Goal: Information Seeking & Learning: Learn about a topic

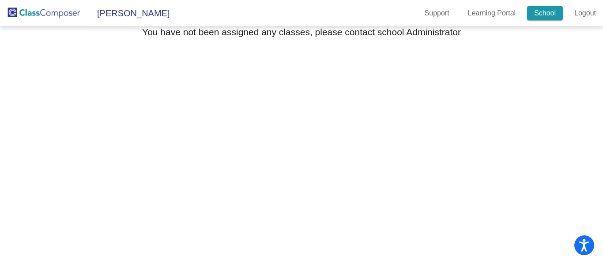
click at [551, 10] on link "School" at bounding box center [545, 13] width 36 height 14
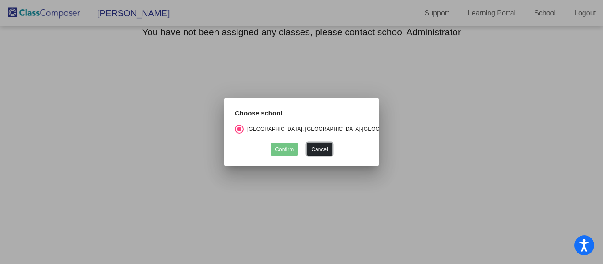
click at [328, 151] on button "Cancel" at bounding box center [319, 149] width 25 height 13
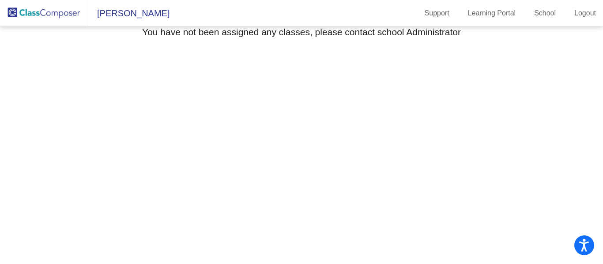
click at [42, 13] on img at bounding box center [44, 13] width 88 height 26
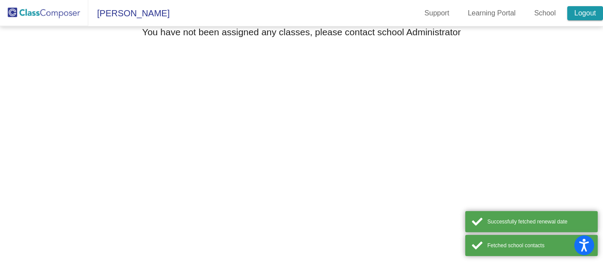
click at [578, 14] on link "Logout" at bounding box center [585, 13] width 36 height 14
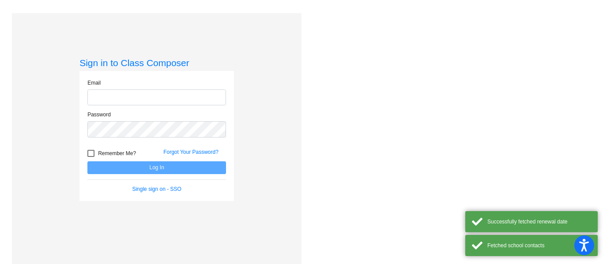
type input "[EMAIL_ADDRESS][DOMAIN_NAME]"
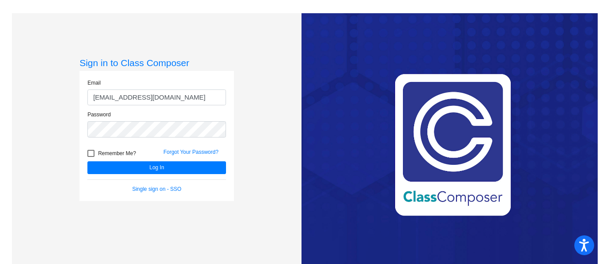
click at [93, 156] on div at bounding box center [90, 153] width 7 height 7
click at [91, 157] on input "Remember Me?" at bounding box center [90, 157] width 0 height 0
checkbox input "true"
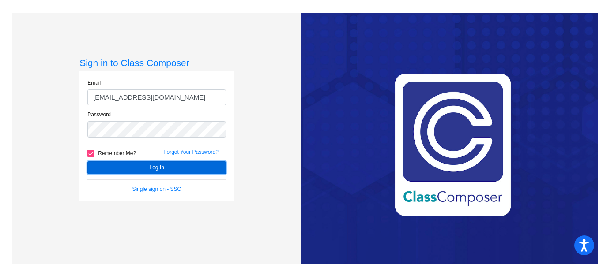
click at [96, 164] on button "Log In" at bounding box center [156, 167] width 139 height 13
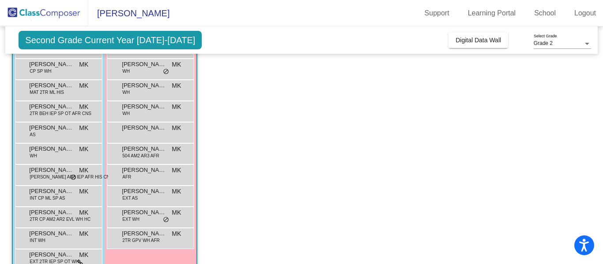
scroll to position [114, 0]
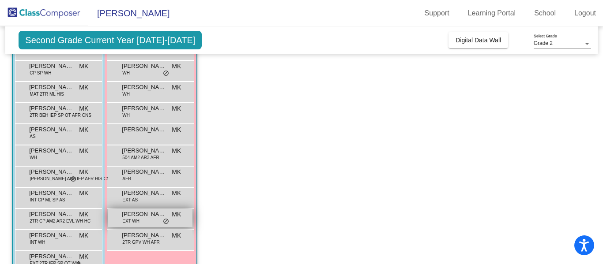
click at [143, 220] on div "[PERSON_NAME] EXT WH MK lock do_not_disturb_alt" at bounding box center [150, 218] width 84 height 18
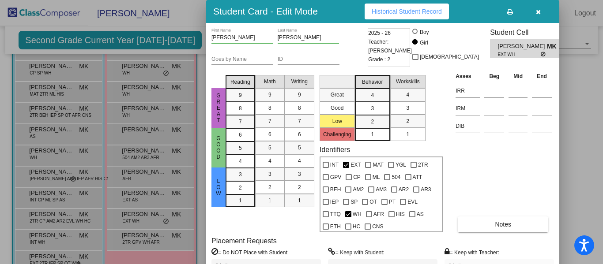
click at [538, 13] on icon "button" at bounding box center [538, 12] width 5 height 6
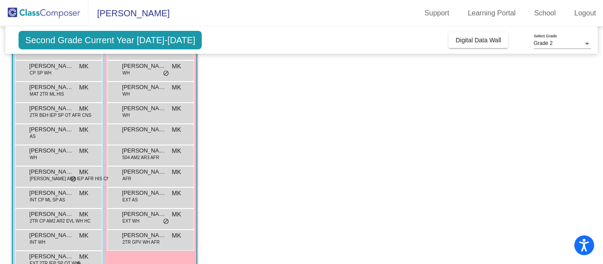
click at [155, 44] on span "Second Grade Current Year [DATE]-[DATE]" at bounding box center [110, 40] width 183 height 19
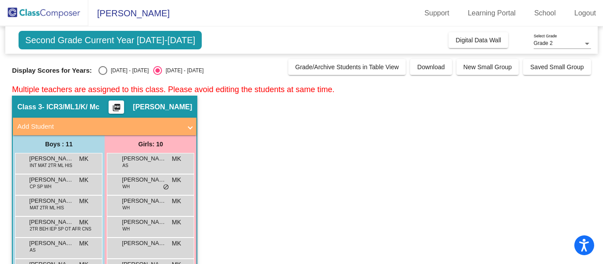
click at [98, 72] on div "Select an option" at bounding box center [102, 70] width 9 height 9
click at [102, 75] on input "[DATE] - [DATE]" at bounding box center [102, 75] width 0 height 0
radio input "true"
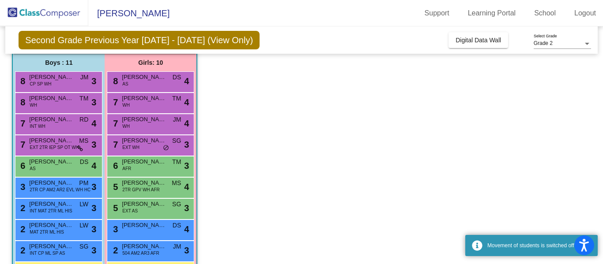
scroll to position [136, 0]
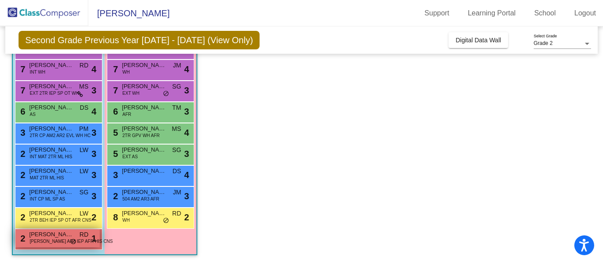
click at [60, 244] on span "[PERSON_NAME] AR3 IEP AFR HIS CNS" at bounding box center [71, 241] width 83 height 7
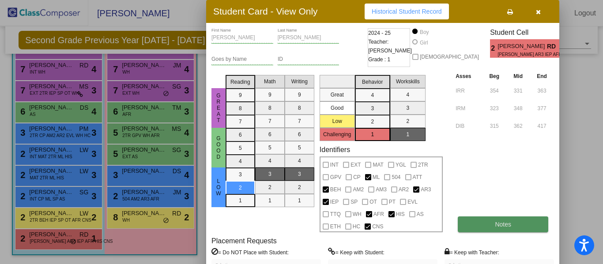
click at [470, 229] on button "Notes" at bounding box center [503, 225] width 90 height 16
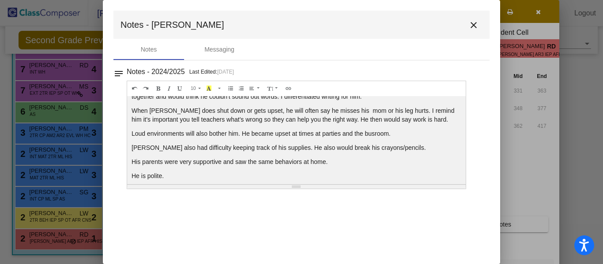
scroll to position [194, 0]
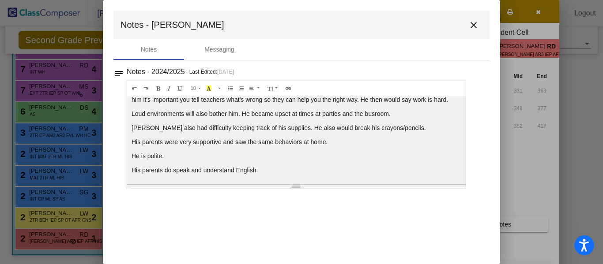
click at [470, 27] on mat-icon "close" at bounding box center [473, 25] width 11 height 11
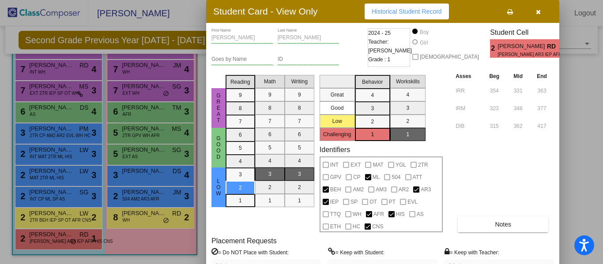
click at [121, 225] on div at bounding box center [301, 132] width 603 height 264
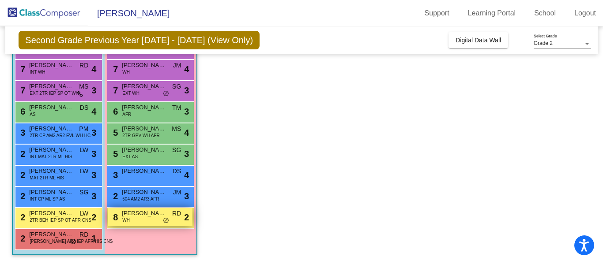
click at [156, 216] on span "[PERSON_NAME]" at bounding box center [144, 213] width 44 height 9
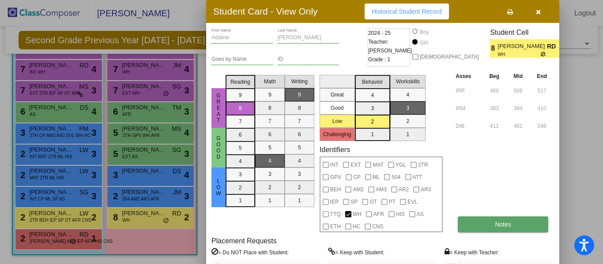
click at [497, 221] on button "Notes" at bounding box center [503, 225] width 90 height 16
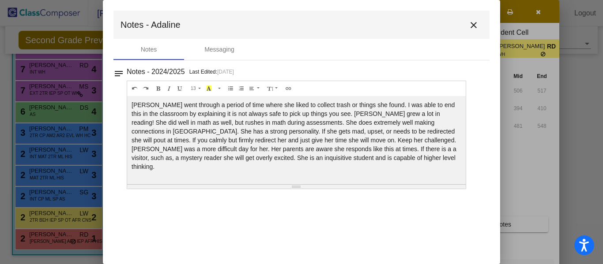
click at [474, 26] on mat-icon "close" at bounding box center [473, 25] width 11 height 11
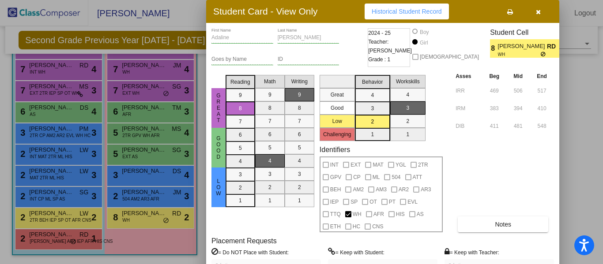
click at [64, 216] on div at bounding box center [301, 132] width 603 height 264
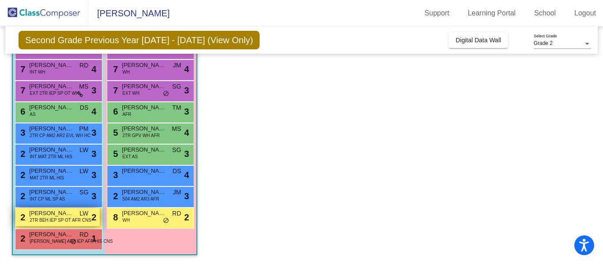
click at [62, 221] on span "2TR BEH IEP SP OT AFR CNS" at bounding box center [61, 220] width 62 height 7
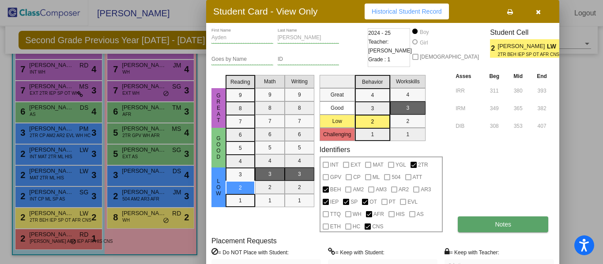
click at [511, 226] on button "Notes" at bounding box center [503, 225] width 90 height 16
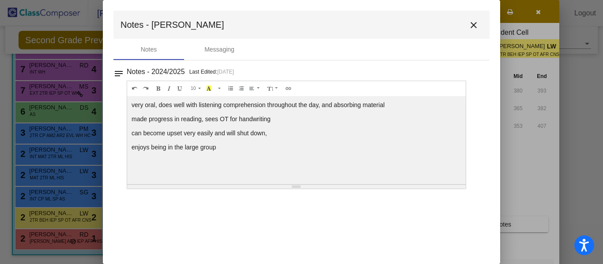
click at [471, 23] on mat-icon "close" at bounding box center [473, 25] width 11 height 11
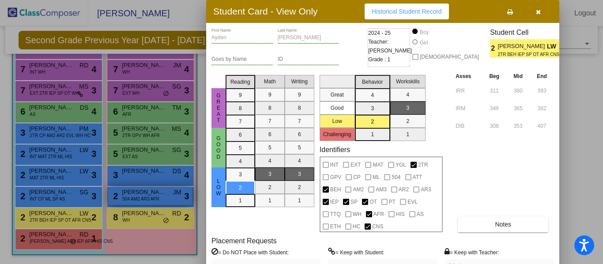
click at [146, 192] on div at bounding box center [301, 132] width 603 height 264
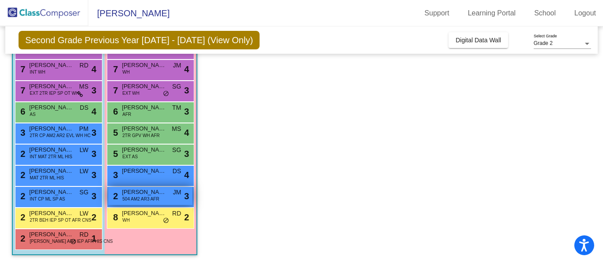
click at [164, 201] on div "2 Mae [PERSON_NAME] 504 AM2 AR3 AFR JM lock do_not_disturb_alt 3" at bounding box center [150, 196] width 84 height 18
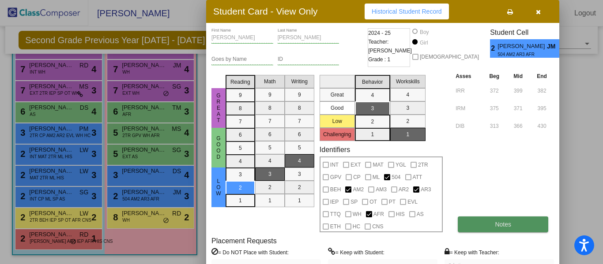
click at [513, 222] on button "Notes" at bounding box center [503, 225] width 90 height 16
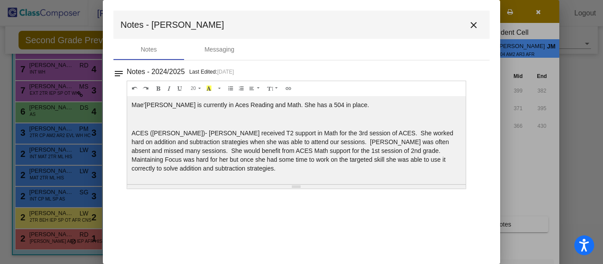
click at [475, 24] on mat-icon "close" at bounding box center [473, 25] width 11 height 11
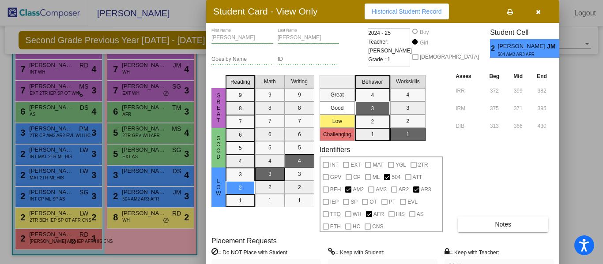
click at [128, 173] on div at bounding box center [301, 132] width 603 height 264
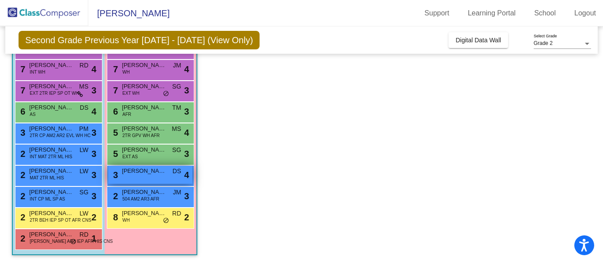
click at [161, 176] on div "3 [PERSON_NAME] DS lock do_not_disturb_alt 4" at bounding box center [150, 175] width 84 height 18
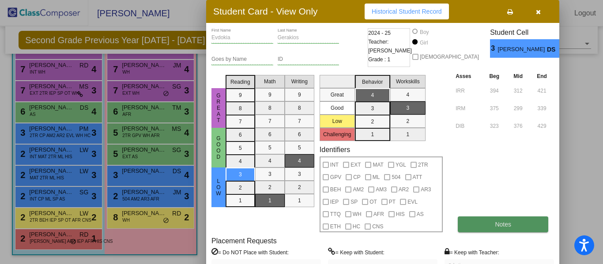
click at [514, 226] on button "Notes" at bounding box center [503, 225] width 90 height 16
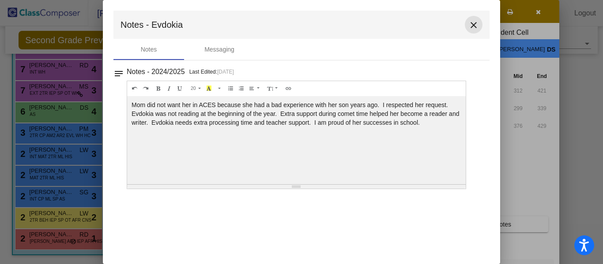
click at [473, 25] on mat-icon "close" at bounding box center [473, 25] width 11 height 11
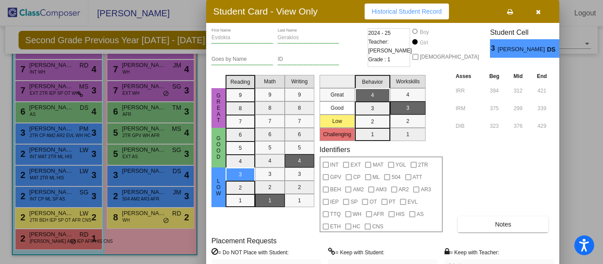
click at [540, 11] on icon "button" at bounding box center [538, 12] width 5 height 6
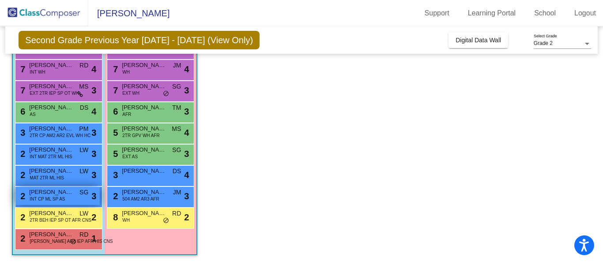
click at [69, 194] on span "[PERSON_NAME]" at bounding box center [51, 192] width 44 height 9
click at [69, 193] on span "[PERSON_NAME]" at bounding box center [51, 192] width 44 height 9
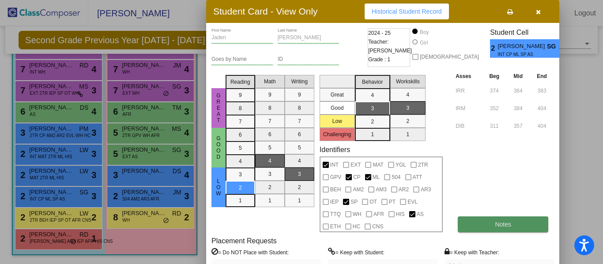
click at [484, 225] on button "Notes" at bounding box center [503, 225] width 90 height 16
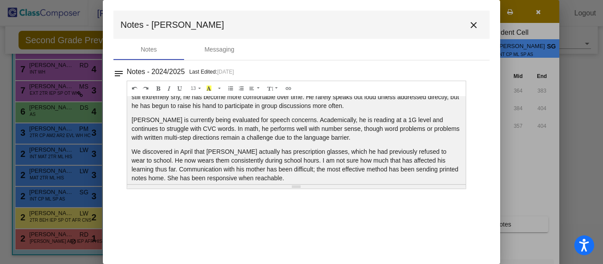
scroll to position [0, 0]
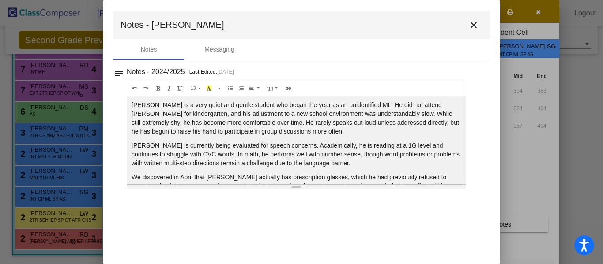
drag, startPoint x: 364, startPoint y: 9, endPoint x: 391, endPoint y: 33, distance: 35.6
click at [376, 48] on mat-dialog-container "Notes - [PERSON_NAME] close Notes Messaging notes Notes - 2024/2025 Last Edited…" at bounding box center [301, 132] width 397 height 264
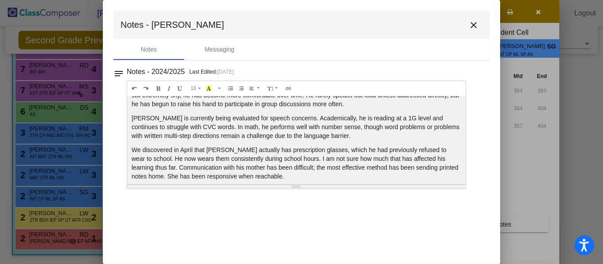
scroll to position [32, 0]
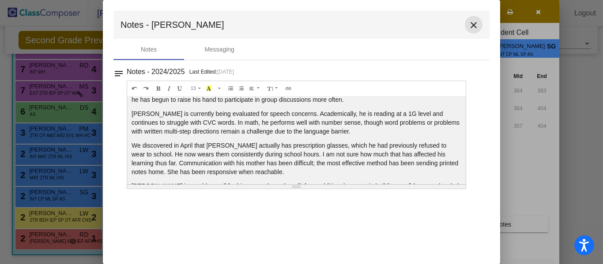
click at [473, 25] on mat-icon "close" at bounding box center [473, 25] width 11 height 11
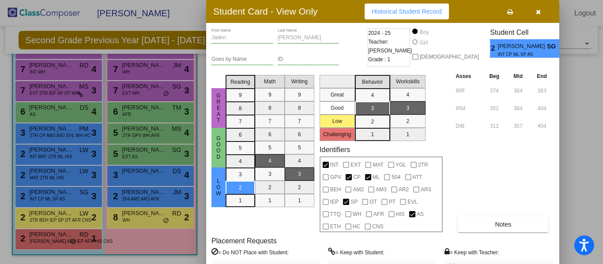
click at [537, 11] on icon "button" at bounding box center [538, 12] width 5 height 6
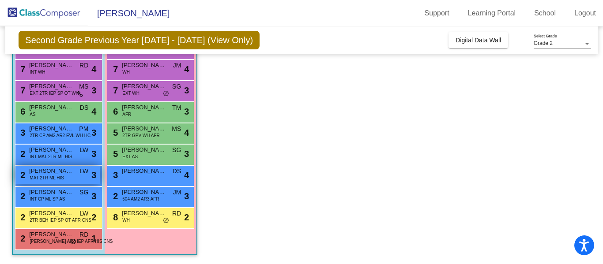
click at [75, 173] on div "2 [PERSON_NAME] MAT 2TR ML HIS LW lock do_not_disturb_alt 3" at bounding box center [57, 175] width 84 height 18
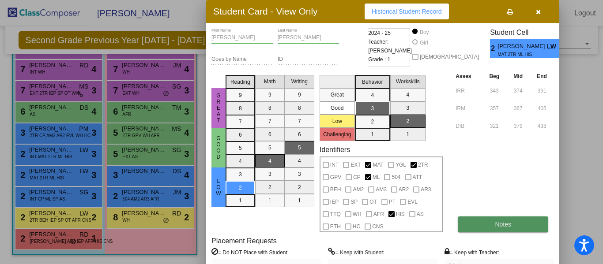
click at [529, 225] on button "Notes" at bounding box center [503, 225] width 90 height 16
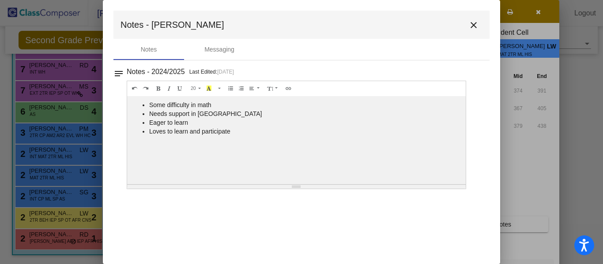
click at [474, 24] on mat-icon "close" at bounding box center [473, 25] width 11 height 11
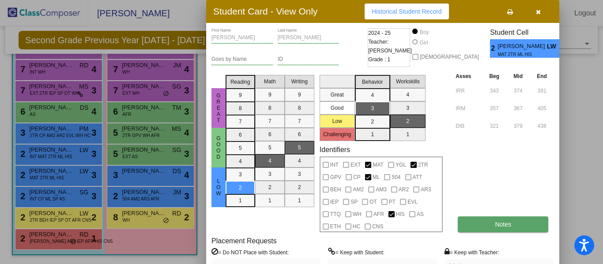
click at [513, 221] on button "Notes" at bounding box center [503, 225] width 90 height 16
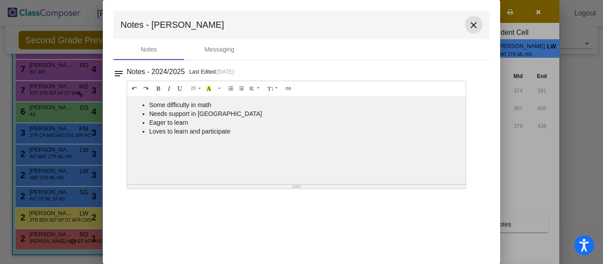
click at [473, 22] on mat-icon "close" at bounding box center [473, 25] width 11 height 11
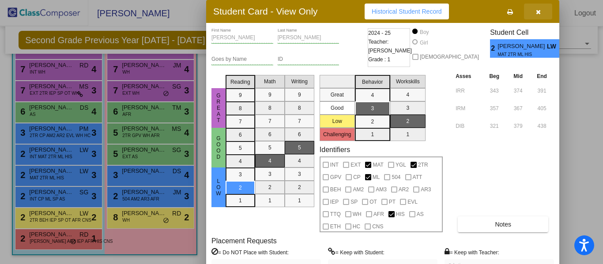
click at [536, 11] on icon "button" at bounding box center [538, 12] width 5 height 6
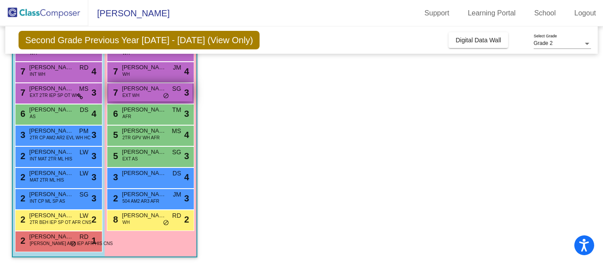
scroll to position [135, 0]
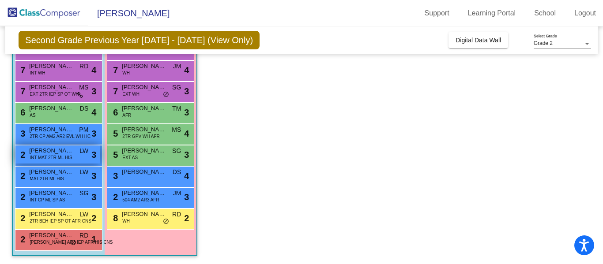
click at [43, 154] on span "INT MAT 2TR ML HIS" at bounding box center [51, 157] width 42 height 7
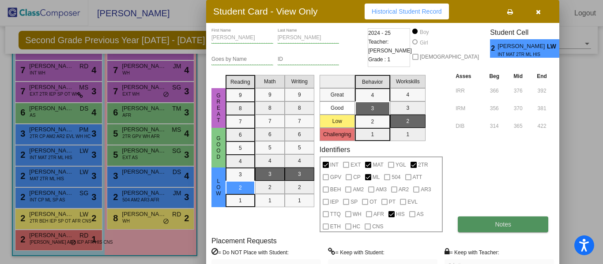
click at [518, 226] on button "Notes" at bounding box center [503, 225] width 90 height 16
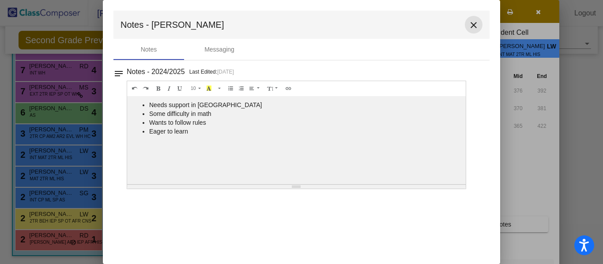
click at [474, 26] on mat-icon "close" at bounding box center [473, 25] width 11 height 11
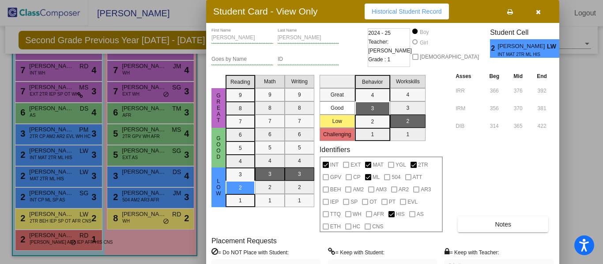
click at [74, 136] on div at bounding box center [301, 132] width 603 height 264
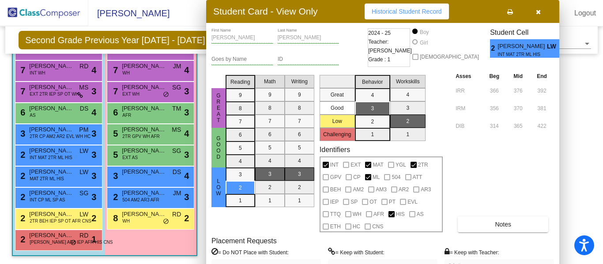
click at [74, 136] on span "2TR CP AM2 AR2 EVL WH HC" at bounding box center [60, 136] width 61 height 7
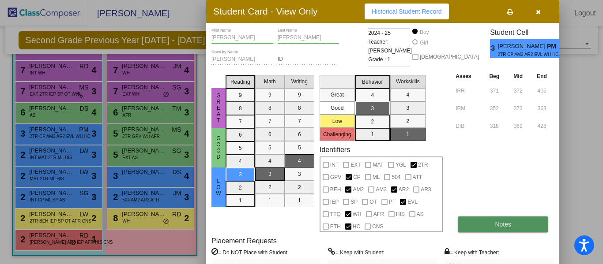
click at [492, 220] on button "Notes" at bounding box center [503, 225] width 90 height 16
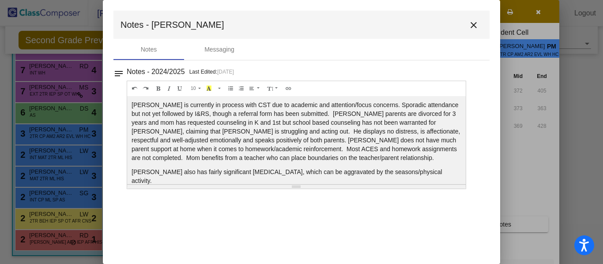
drag, startPoint x: 340, startPoint y: 150, endPoint x: 357, endPoint y: 159, distance: 19.9
click at [357, 159] on p "[PERSON_NAME] is currently in process with CST due to academic and attention/fo…" at bounding box center [296, 132] width 330 height 62
click at [320, 165] on div "[PERSON_NAME] is currently in process with CST due to academic and attention/fo…" at bounding box center [296, 140] width 338 height 88
click at [471, 23] on mat-icon "close" at bounding box center [473, 25] width 11 height 11
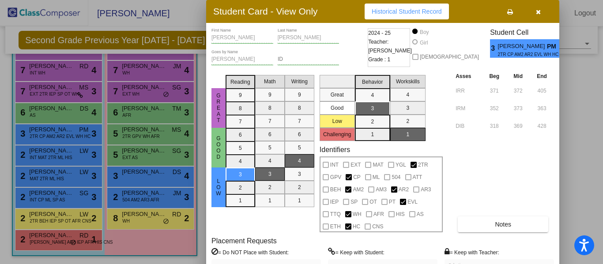
drag, startPoint x: 547, startPoint y: 168, endPoint x: 542, endPoint y: 159, distance: 10.3
click at [542, 159] on div "Asses Beg Mid End IRR 371 372 405 IRM 352 373 363 DIB 318 369 428 Notes" at bounding box center [503, 151] width 101 height 161
drag, startPoint x: 602, startPoint y: 124, endPoint x: 595, endPoint y: 148, distance: 24.4
click at [602, 142] on div at bounding box center [301, 132] width 603 height 264
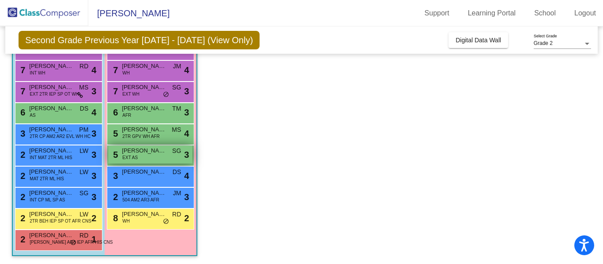
click at [147, 155] on div "5 [PERSON_NAME] EXT AS SG lock do_not_disturb_alt 3" at bounding box center [150, 155] width 84 height 18
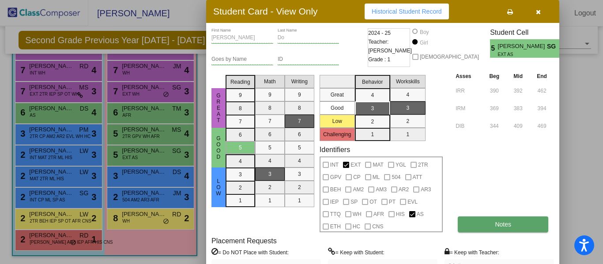
click at [506, 220] on button "Notes" at bounding box center [503, 225] width 90 height 16
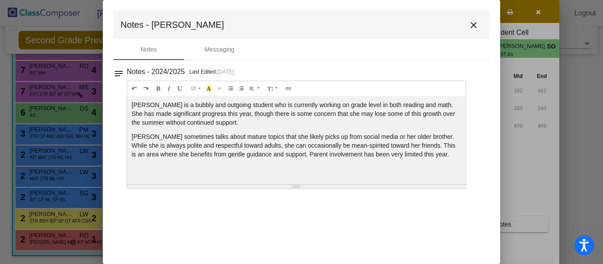
click at [473, 24] on mat-icon "close" at bounding box center [473, 25] width 11 height 11
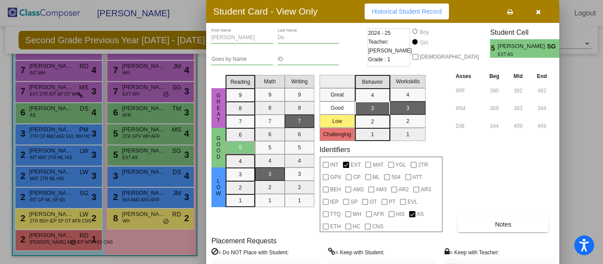
click at [150, 133] on div at bounding box center [301, 132] width 603 height 264
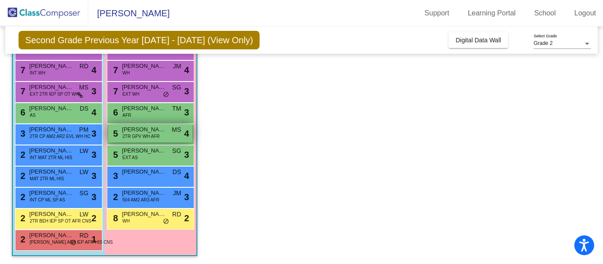
click at [145, 137] on span "2TR GPV WH AFR" at bounding box center [140, 136] width 37 height 7
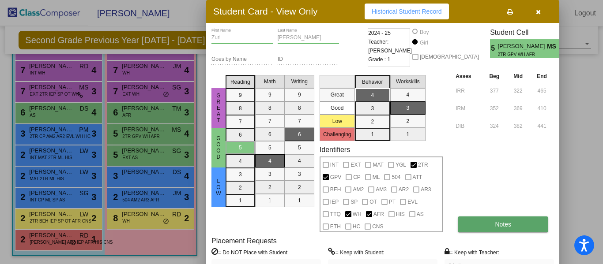
click at [518, 221] on button "Notes" at bounding box center [503, 225] width 90 height 16
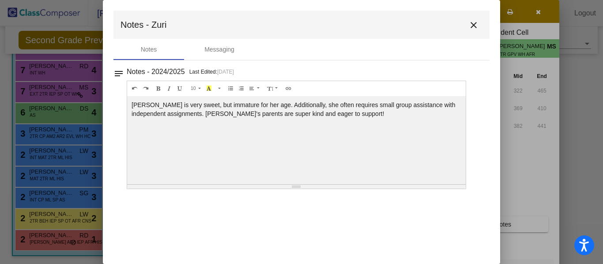
click at [471, 22] on mat-icon "close" at bounding box center [473, 25] width 11 height 11
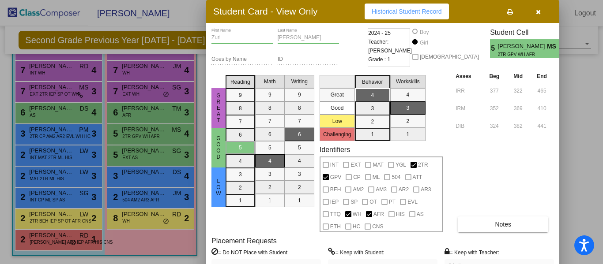
click at [126, 111] on div at bounding box center [301, 132] width 603 height 264
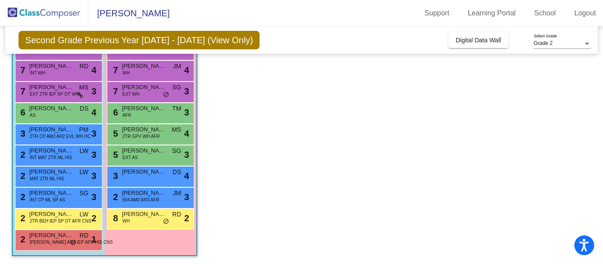
click at [126, 111] on span "[PERSON_NAME]" at bounding box center [144, 108] width 44 height 9
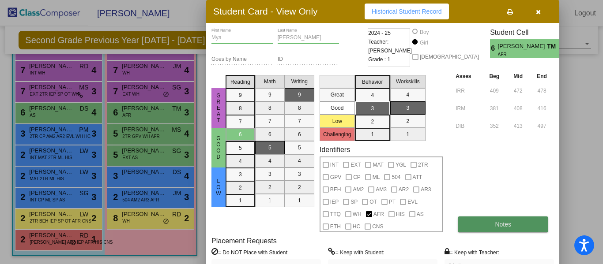
click at [517, 221] on button "Notes" at bounding box center [503, 225] width 90 height 16
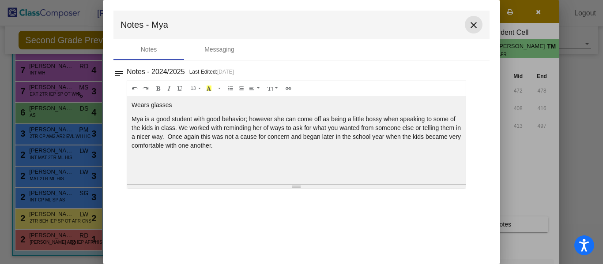
click at [472, 26] on mat-icon "close" at bounding box center [473, 25] width 11 height 11
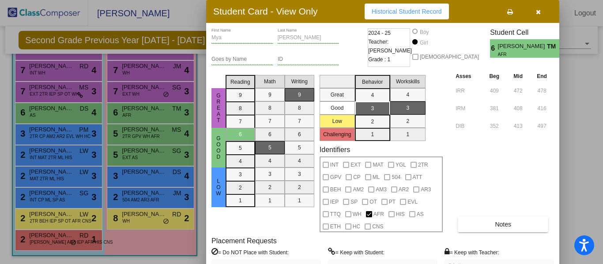
click at [540, 11] on button "button" at bounding box center [538, 12] width 28 height 16
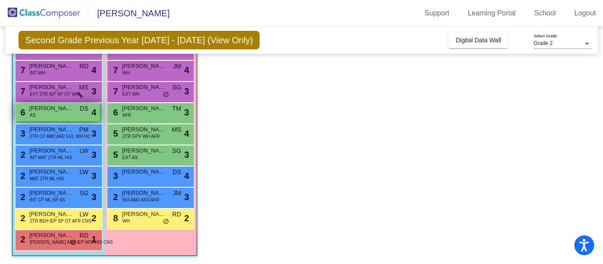
click at [51, 114] on div "6 [PERSON_NAME] AS DS lock do_not_disturb_alt 4" at bounding box center [57, 112] width 84 height 18
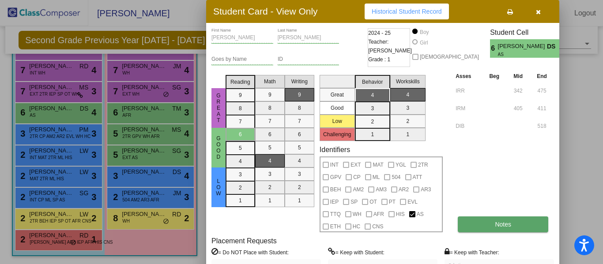
click at [508, 224] on span "Notes" at bounding box center [503, 224] width 16 height 7
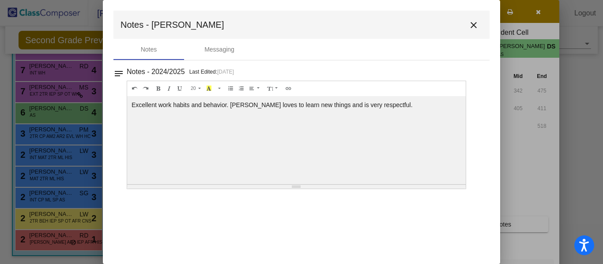
click at [473, 27] on mat-icon "close" at bounding box center [473, 25] width 11 height 11
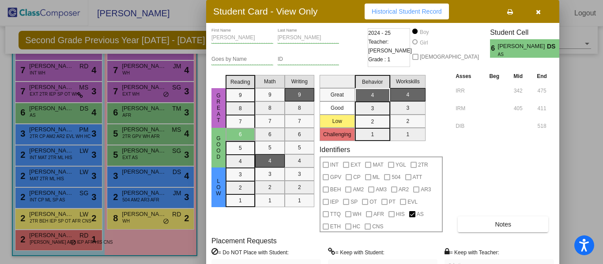
click at [161, 93] on div at bounding box center [301, 132] width 603 height 264
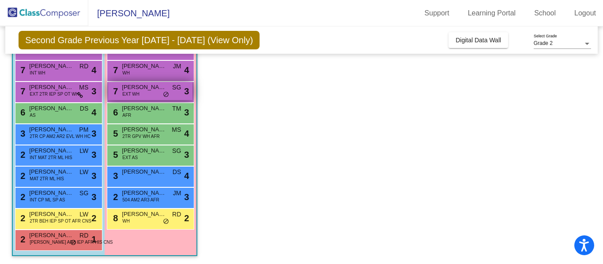
click at [161, 96] on div "7 [PERSON_NAME] EXT WH SG lock do_not_disturb_alt 3" at bounding box center [150, 91] width 84 height 18
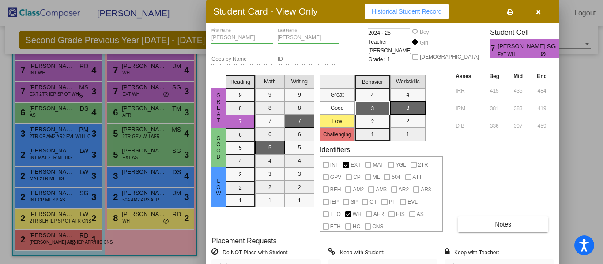
click at [460, 255] on label "= Keep with Teacher:" at bounding box center [471, 252] width 55 height 9
drag, startPoint x: 556, startPoint y: 88, endPoint x: 557, endPoint y: 112, distance: 23.4
click at [557, 111] on div "[PERSON_NAME] First Name [PERSON_NAME] Last Name Goes by Name ID 2024 - 25 Teac…" at bounding box center [382, 165] width 353 height 285
drag, startPoint x: 602, startPoint y: 111, endPoint x: 431, endPoint y: 32, distance: 188.3
click at [600, 124] on div at bounding box center [301, 132] width 603 height 264
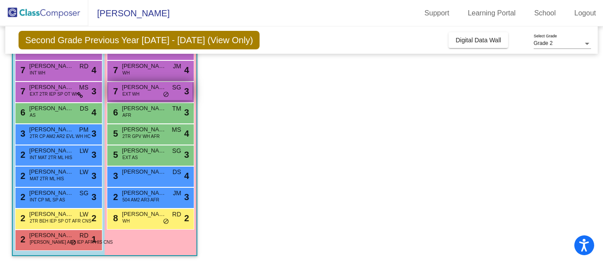
click at [124, 91] on span "EXT WH" at bounding box center [130, 94] width 17 height 7
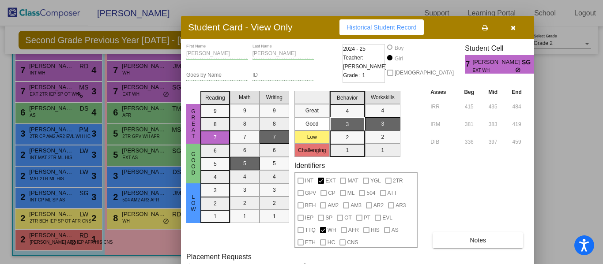
drag, startPoint x: 344, startPoint y: 14, endPoint x: 319, endPoint y: 30, distance: 29.7
click at [319, 30] on div "Student Card - View Only Historical Student Record" at bounding box center [357, 27] width 353 height 23
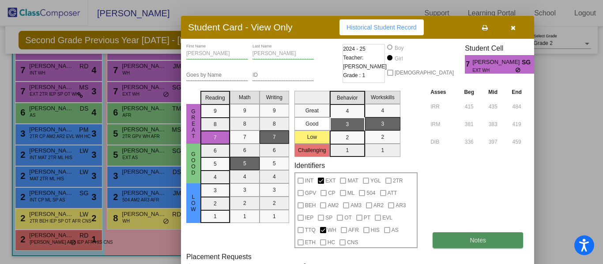
click at [483, 239] on span "Notes" at bounding box center [477, 240] width 16 height 7
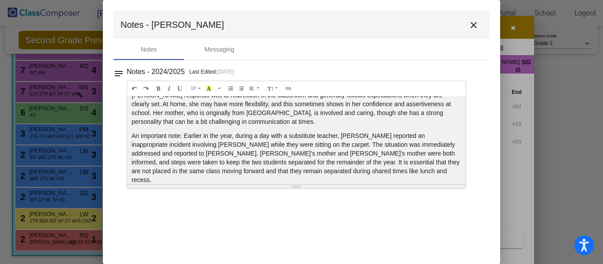
scroll to position [42, 0]
click at [473, 23] on mat-icon "close" at bounding box center [473, 25] width 11 height 11
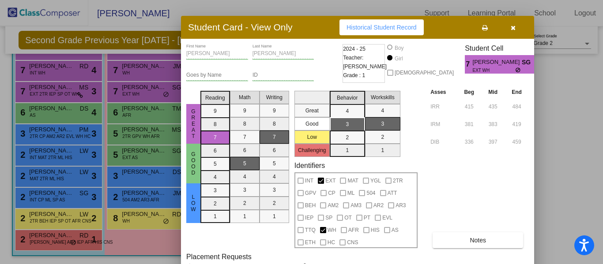
click at [512, 29] on icon "button" at bounding box center [512, 28] width 5 height 6
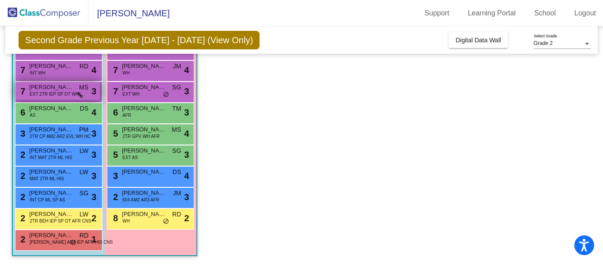
click at [64, 94] on span "EXT 2TR IEP SP OT WH" at bounding box center [54, 94] width 49 height 7
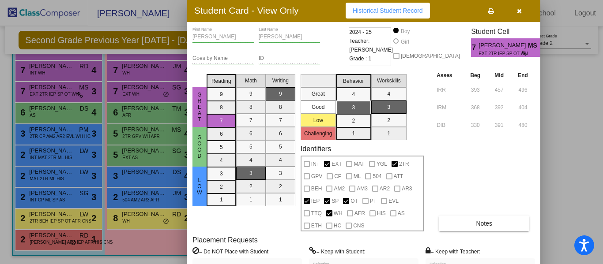
drag, startPoint x: 333, startPoint y: 17, endPoint x: 314, endPoint y: 16, distance: 19.0
click at [314, 16] on div "Student Card - View Only Historical Student Record" at bounding box center [363, 10] width 353 height 23
click at [476, 225] on span "Notes" at bounding box center [484, 223] width 16 height 7
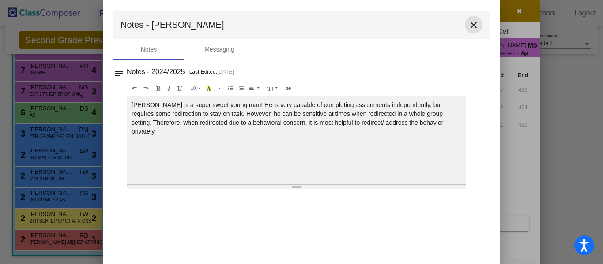
click at [472, 24] on mat-icon "close" at bounding box center [473, 25] width 11 height 11
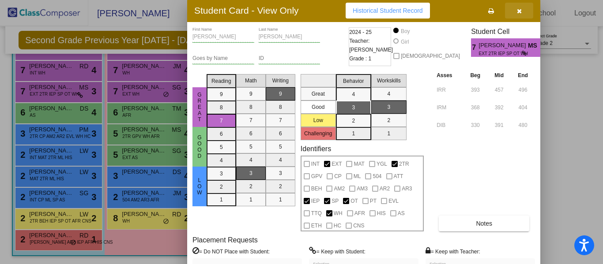
click at [519, 12] on icon "button" at bounding box center [519, 11] width 5 height 6
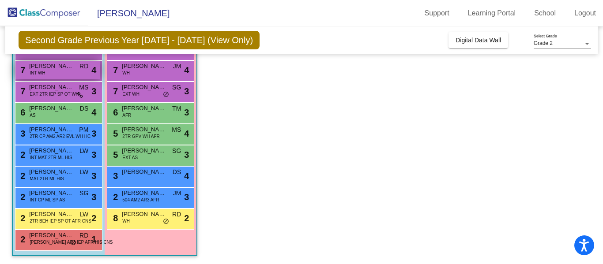
click at [37, 68] on span "[PERSON_NAME]" at bounding box center [51, 66] width 44 height 9
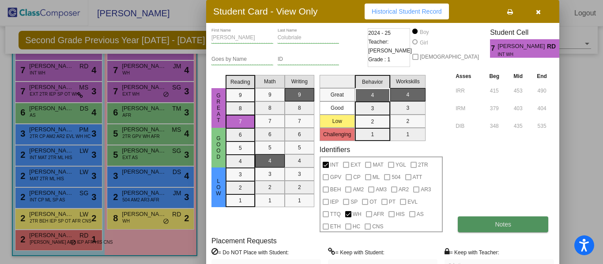
click at [521, 223] on button "Notes" at bounding box center [503, 225] width 90 height 16
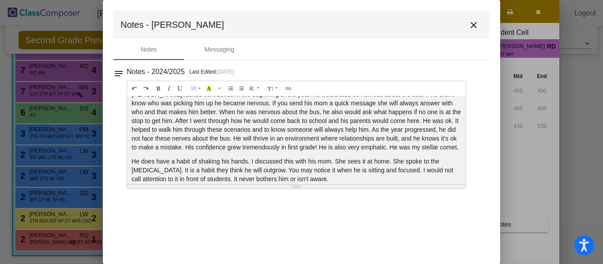
scroll to position [19, 0]
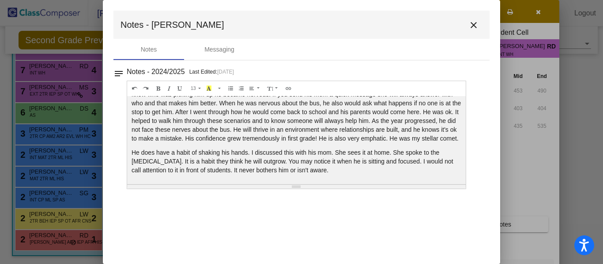
click at [478, 23] on mat-icon "close" at bounding box center [473, 25] width 11 height 11
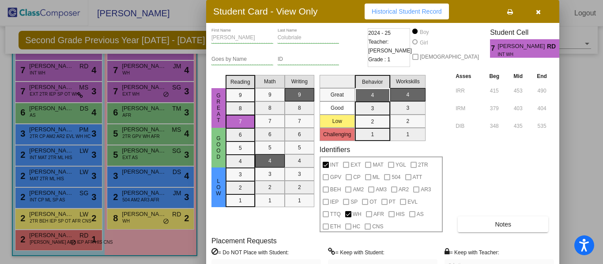
click at [536, 9] on icon "button" at bounding box center [538, 12] width 5 height 6
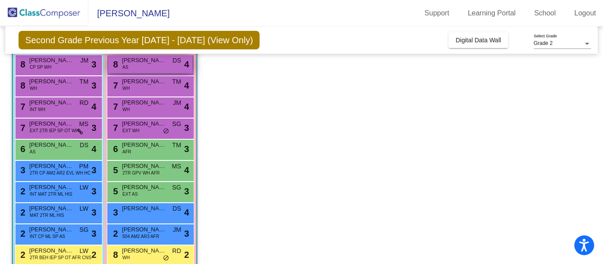
scroll to position [71, 0]
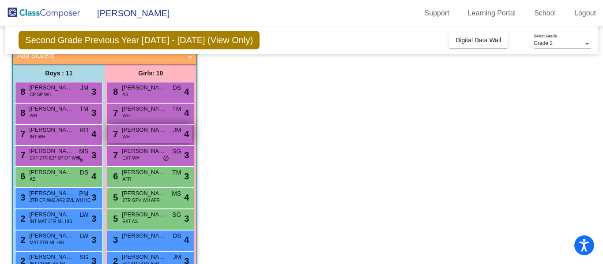
click at [163, 130] on span "[PERSON_NAME]" at bounding box center [144, 130] width 44 height 9
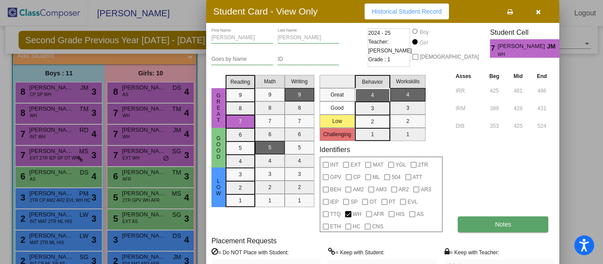
click at [506, 221] on span "Notes" at bounding box center [503, 224] width 16 height 7
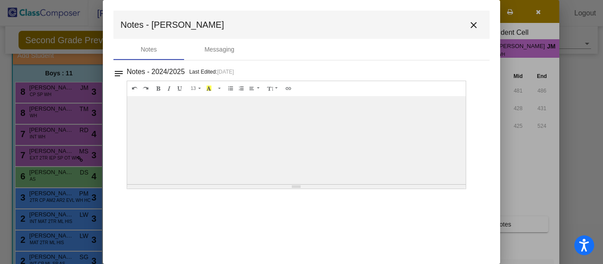
click at [470, 25] on mat-icon "close" at bounding box center [473, 25] width 11 height 11
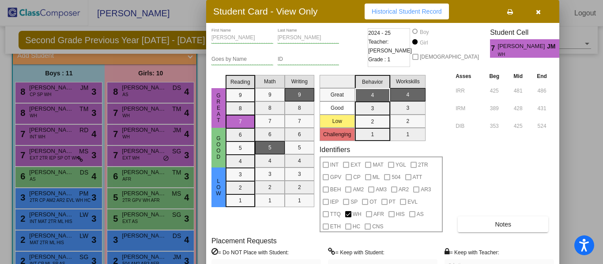
click at [539, 10] on icon "button" at bounding box center [538, 12] width 5 height 6
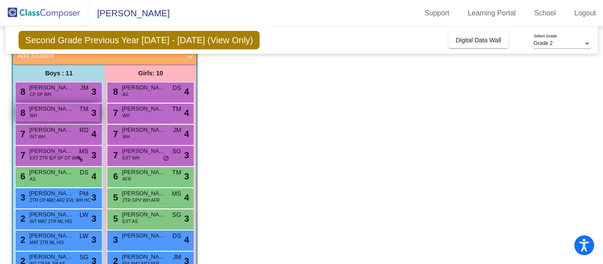
click at [41, 115] on div "8 Colton [PERSON_NAME] TM lock do_not_disturb_alt 3" at bounding box center [57, 113] width 84 height 18
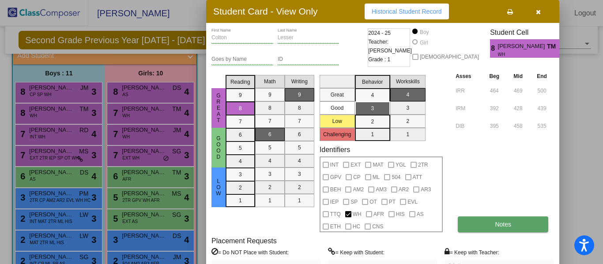
click at [503, 224] on span "Notes" at bounding box center [503, 224] width 16 height 7
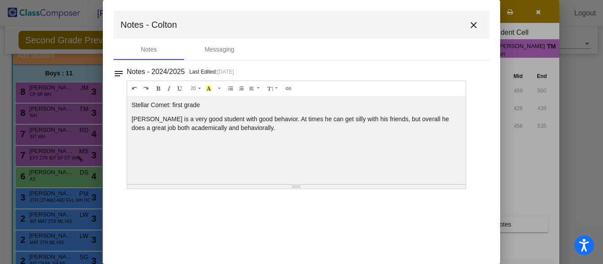
click at [475, 22] on mat-icon "close" at bounding box center [473, 25] width 11 height 11
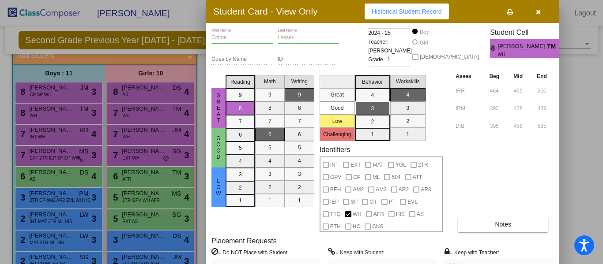
click at [538, 10] on icon "button" at bounding box center [538, 12] width 5 height 6
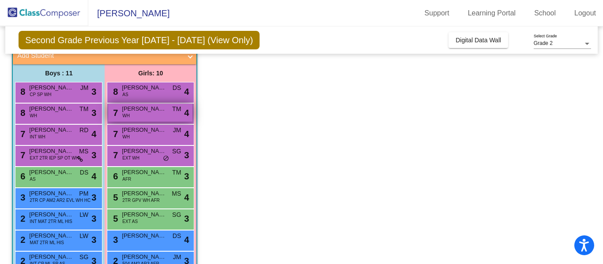
click at [167, 110] on div "7 [PERSON_NAME] WH TM lock do_not_disturb_alt 4" at bounding box center [150, 113] width 84 height 18
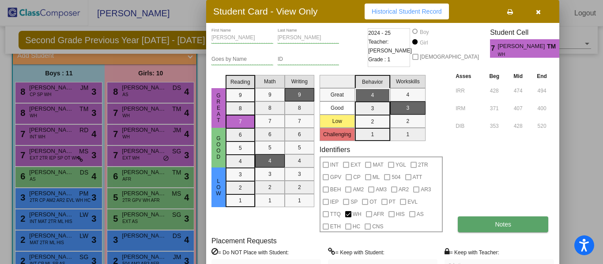
click at [495, 218] on button "Notes" at bounding box center [503, 225] width 90 height 16
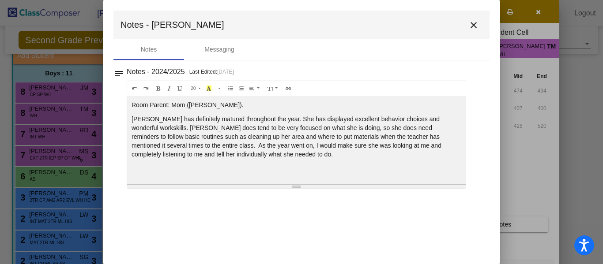
click at [473, 23] on mat-icon "close" at bounding box center [473, 25] width 11 height 11
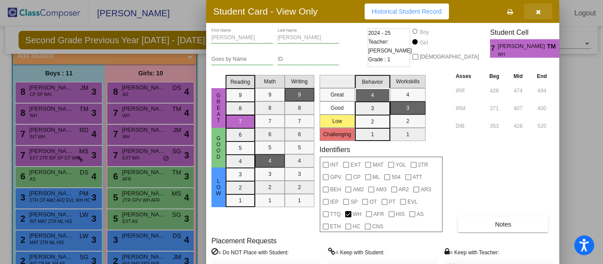
click at [536, 12] on icon "button" at bounding box center [538, 12] width 5 height 6
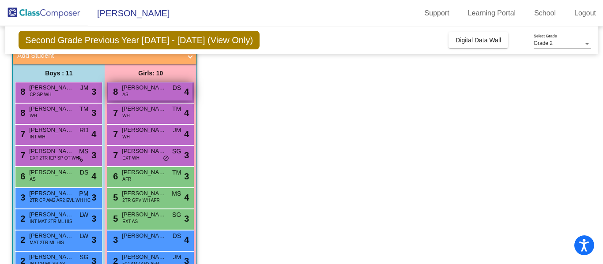
click at [136, 94] on div "8 [PERSON_NAME] AS DS lock do_not_disturb_alt 4" at bounding box center [150, 92] width 84 height 18
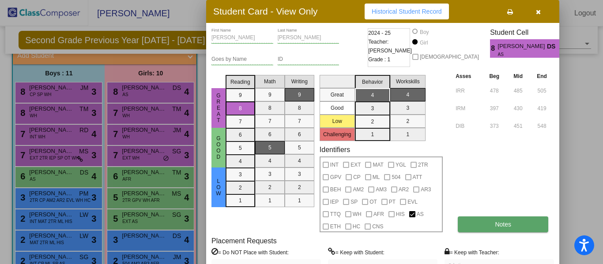
click at [494, 221] on button "Notes" at bounding box center [503, 225] width 90 height 16
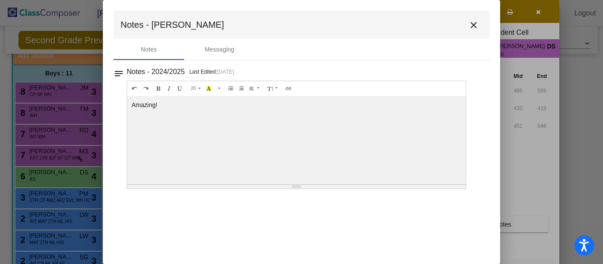
click at [473, 25] on mat-icon "close" at bounding box center [473, 25] width 11 height 11
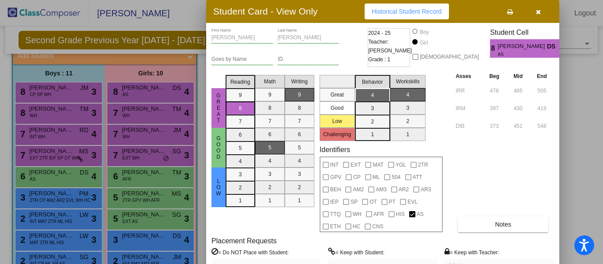
click at [63, 96] on div at bounding box center [301, 132] width 603 height 264
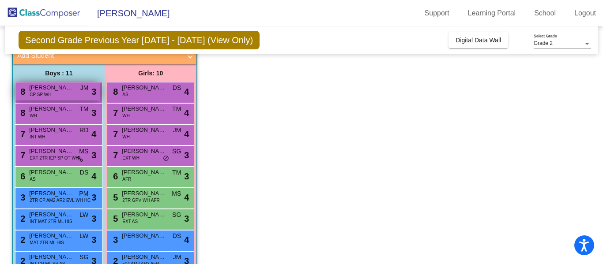
click at [76, 94] on div "8 [PERSON_NAME] CP SP WH JM lock do_not_disturb_alt 3" at bounding box center [57, 92] width 84 height 18
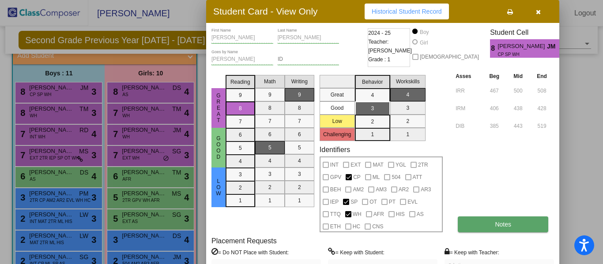
click at [512, 224] on button "Notes" at bounding box center [503, 225] width 90 height 16
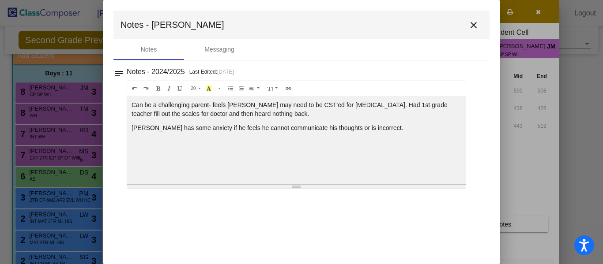
click at [473, 25] on mat-icon "close" at bounding box center [473, 25] width 11 height 11
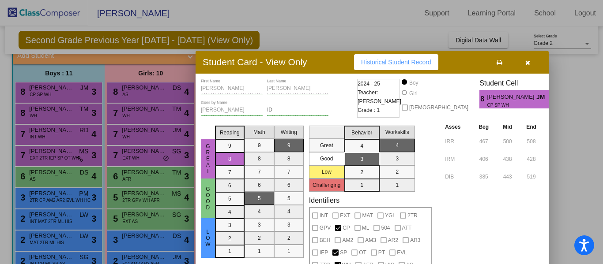
drag, startPoint x: 355, startPoint y: 16, endPoint x: 345, endPoint y: 69, distance: 54.3
click at [345, 69] on div "Student Card - View Only Historical Student Record" at bounding box center [371, 62] width 353 height 23
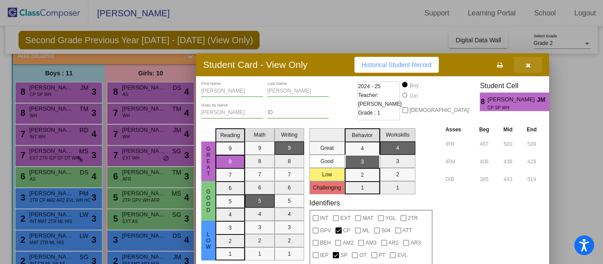
click at [530, 64] on button "button" at bounding box center [528, 65] width 28 height 16
